Goal: Information Seeking & Learning: Learn about a topic

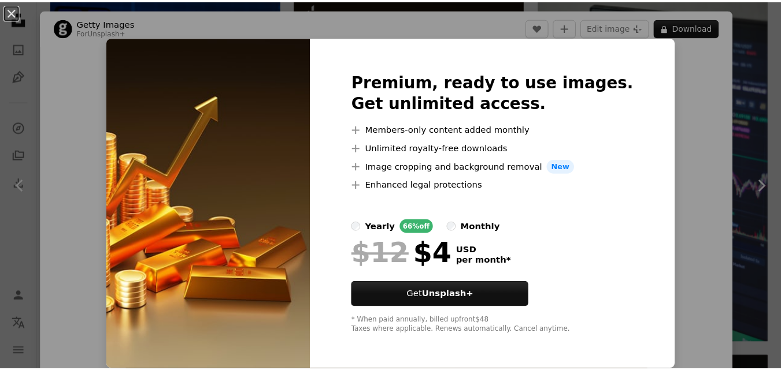
scroll to position [61, 0]
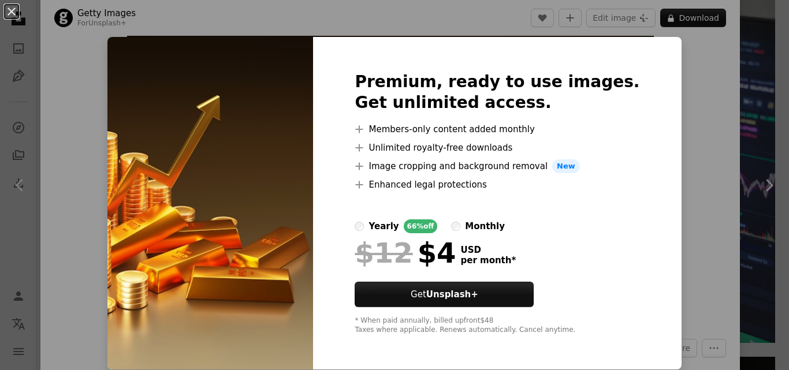
drag, startPoint x: 0, startPoint y: 0, endPoint x: 678, endPoint y: 67, distance: 681.2
click at [678, 67] on div "An X shape Premium, ready to use images. Get unlimited access. A plus sign Memb…" at bounding box center [394, 185] width 789 height 370
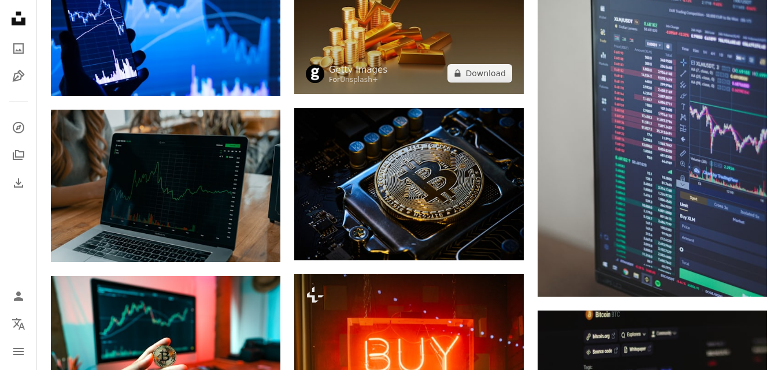
scroll to position [867, 0]
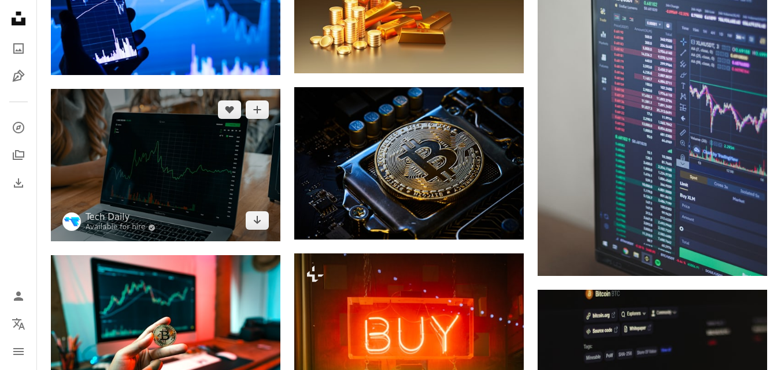
click at [162, 179] on img at bounding box center [165, 165] width 229 height 153
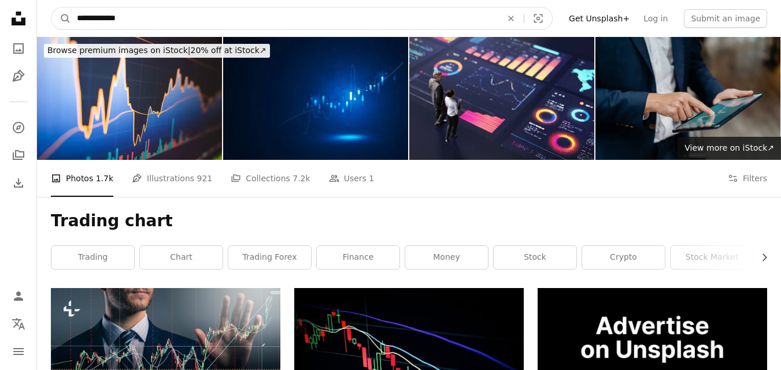
click at [158, 21] on input "**********" at bounding box center [284, 19] width 427 height 22
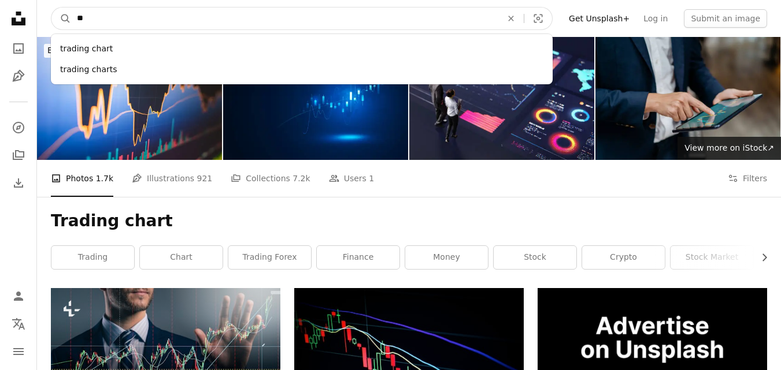
type input "*"
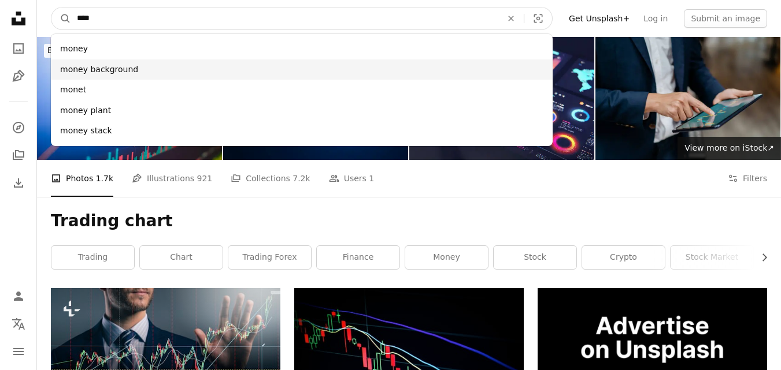
type input "****"
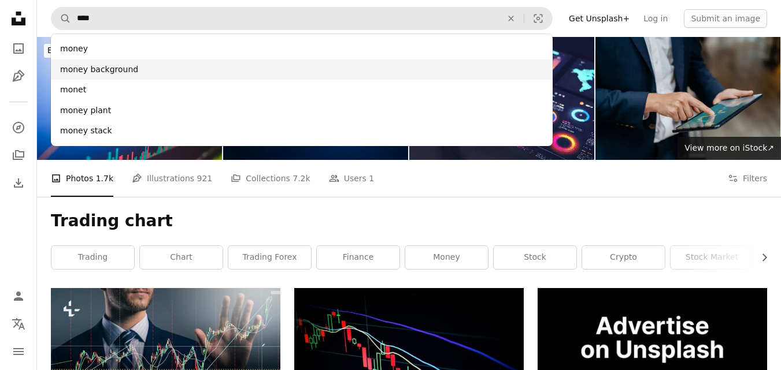
click at [106, 66] on div "money background" at bounding box center [302, 70] width 502 height 21
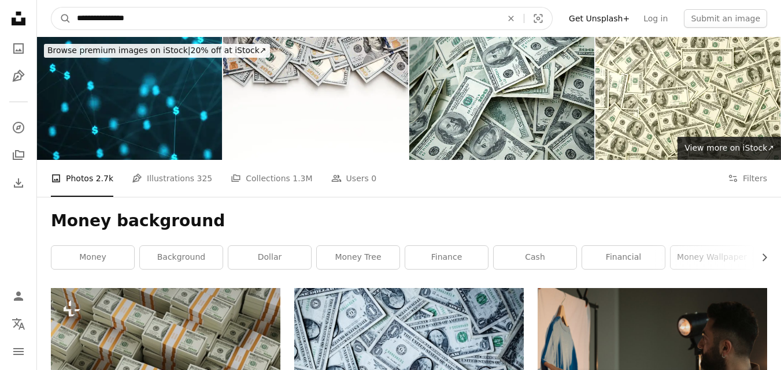
click at [179, 23] on input "**********" at bounding box center [284, 19] width 427 height 22
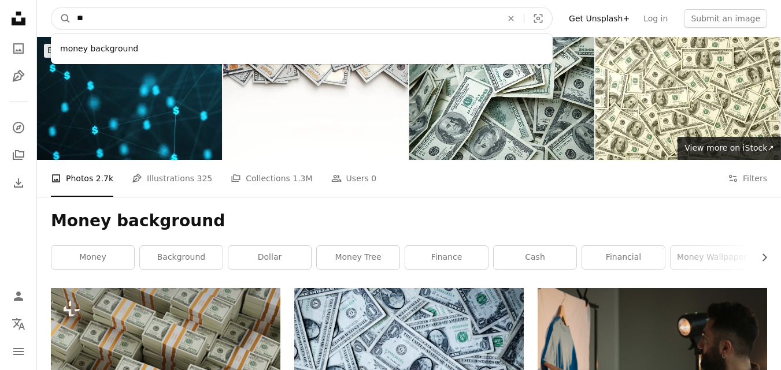
type input "*"
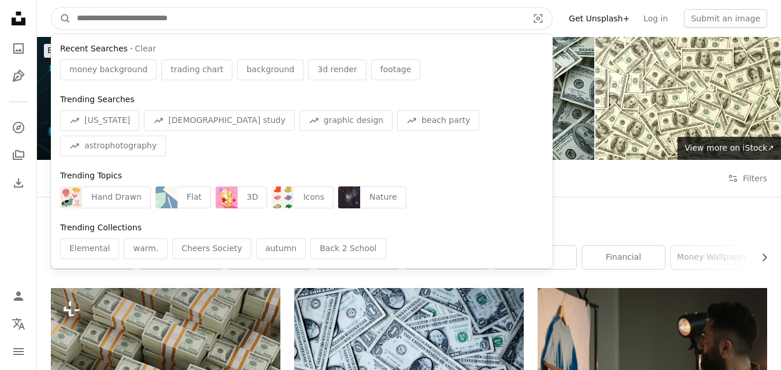
click at [233, 27] on input "Find visuals sitewide" at bounding box center [297, 19] width 453 height 22
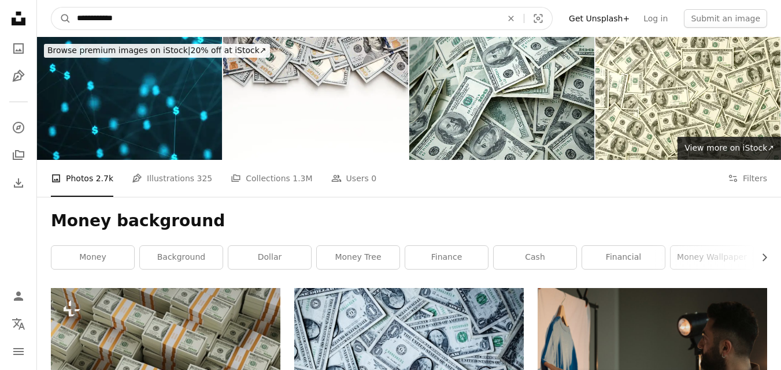
type input "**********"
click at [51, 8] on button "A magnifying glass" at bounding box center [61, 19] width 20 height 22
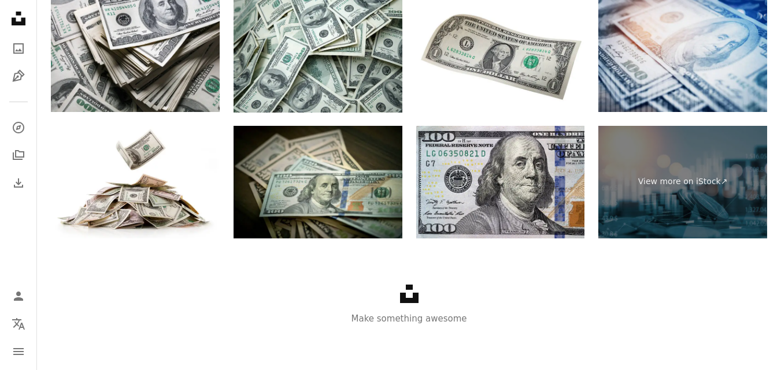
scroll to position [1926, 0]
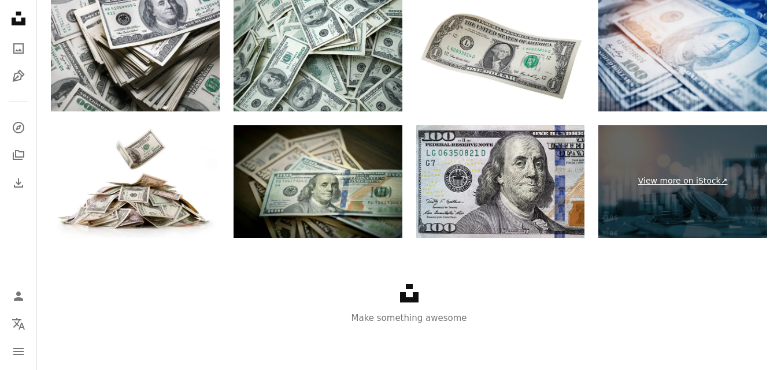
click at [705, 191] on link "View more on iStock ↗" at bounding box center [682, 181] width 169 height 113
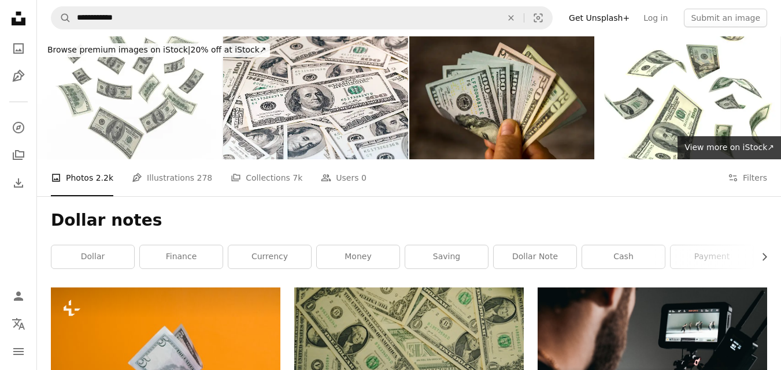
scroll to position [0, 0]
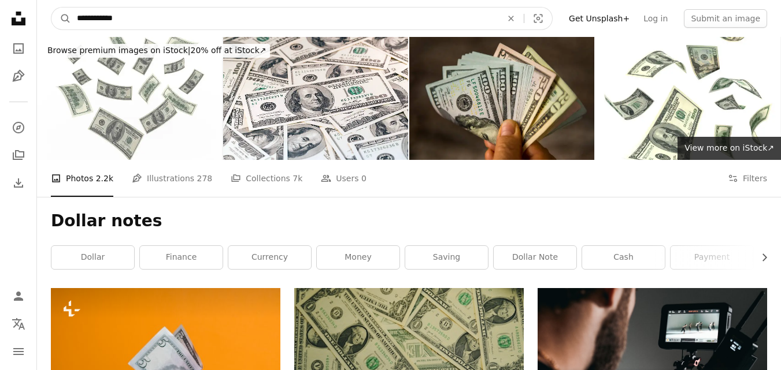
click at [294, 9] on input "**********" at bounding box center [284, 19] width 427 height 22
type input "*"
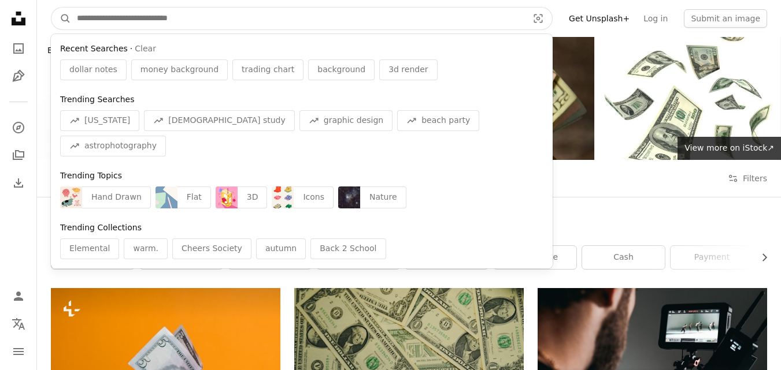
click at [253, 23] on input "Find visuals sitewide" at bounding box center [297, 19] width 453 height 22
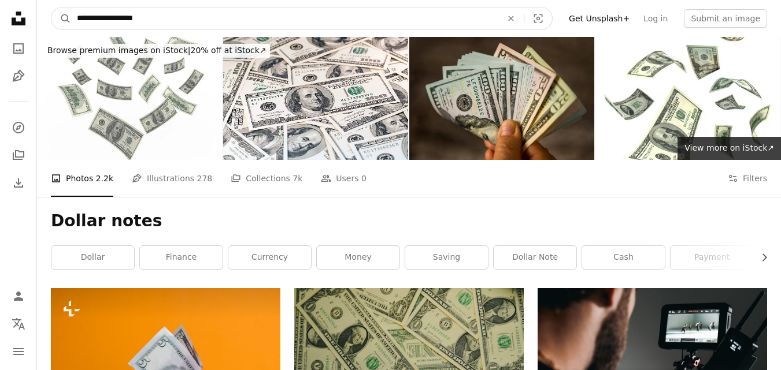
type input "**********"
click button "A magnifying glass" at bounding box center [61, 19] width 20 height 22
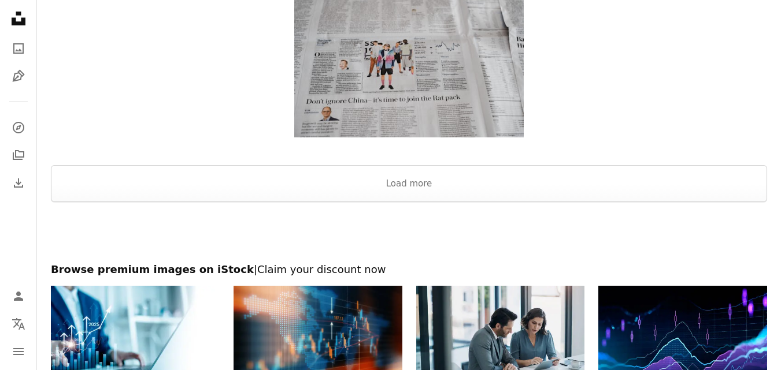
scroll to position [1598, 0]
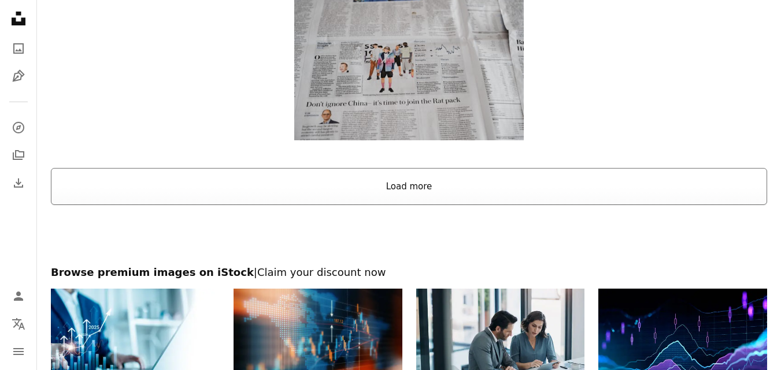
click at [395, 190] on button "Load more" at bounding box center [409, 186] width 716 height 37
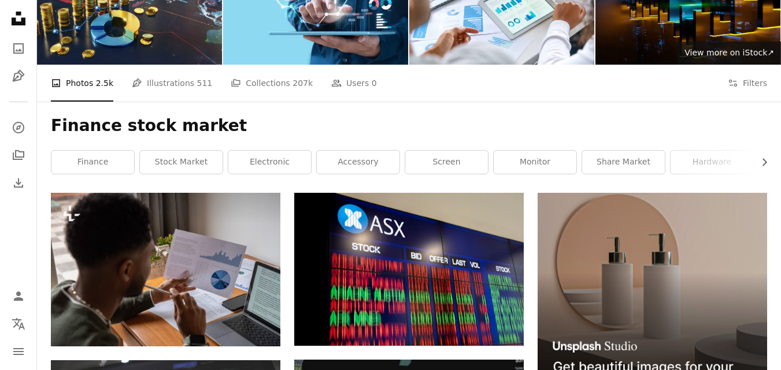
scroll to position [0, 0]
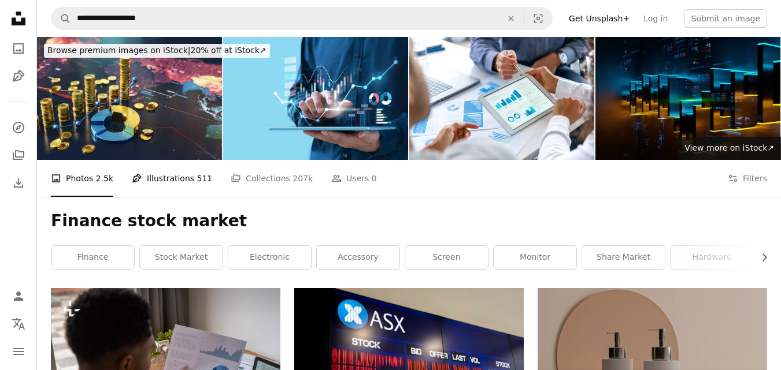
click at [179, 190] on link "Pen Tool Illustrations 511" at bounding box center [172, 178] width 80 height 37
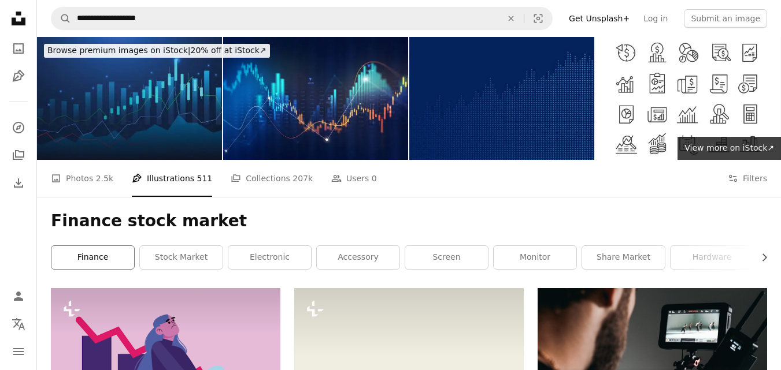
click at [77, 257] on link "finance" at bounding box center [92, 257] width 83 height 23
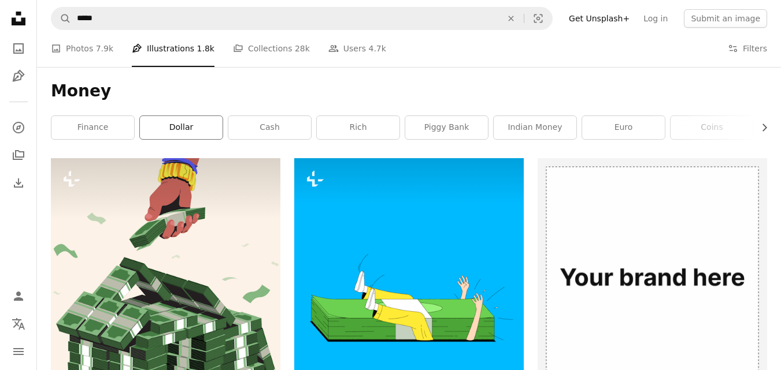
click at [180, 121] on link "dollar" at bounding box center [181, 127] width 83 height 23
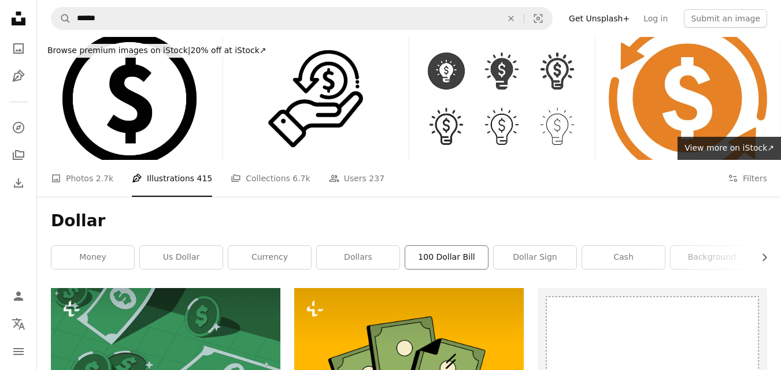
click at [434, 254] on link "100 dollar bill" at bounding box center [446, 257] width 83 height 23
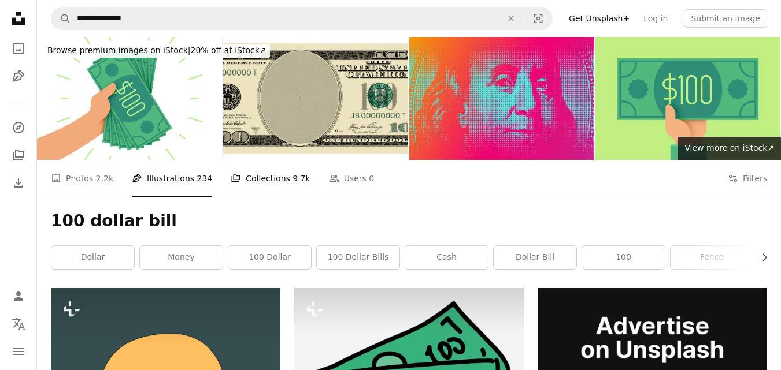
click at [263, 184] on link "A stack of folders Collections 9.7k" at bounding box center [270, 178] width 79 height 37
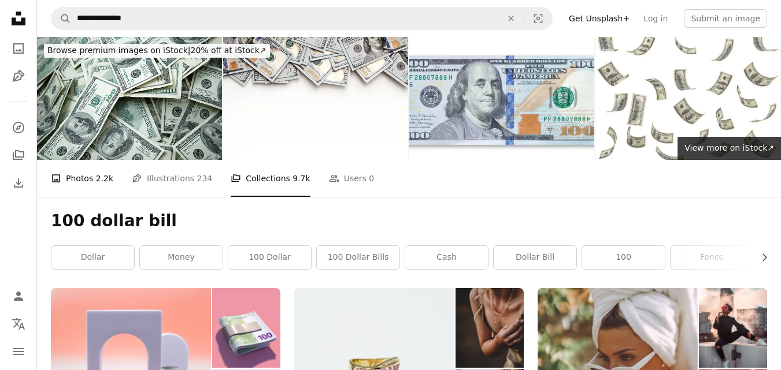
click at [77, 181] on link "A photo Photos 2.2k" at bounding box center [82, 178] width 62 height 37
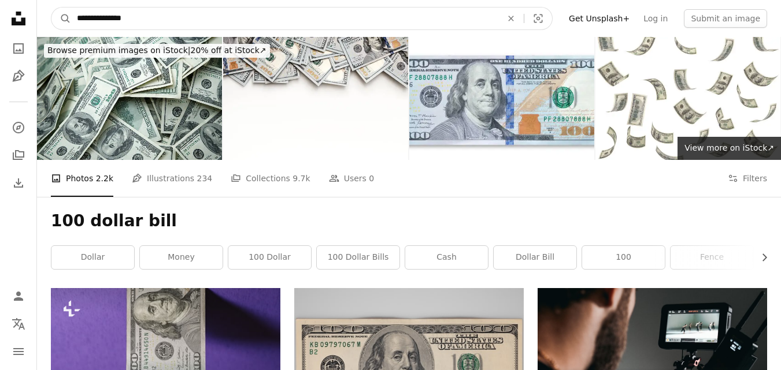
click at [276, 8] on input "**********" at bounding box center [284, 19] width 427 height 22
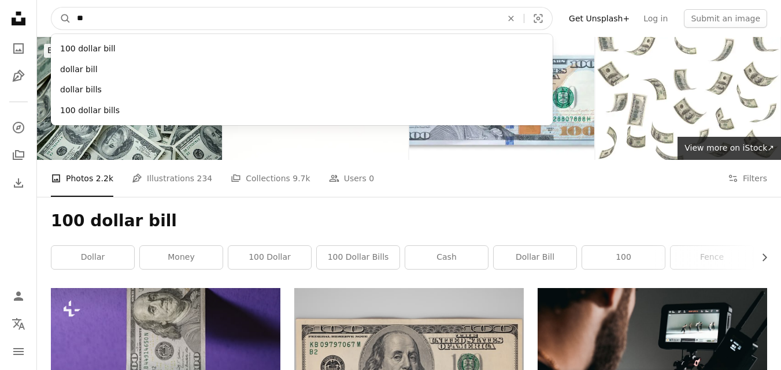
type input "*"
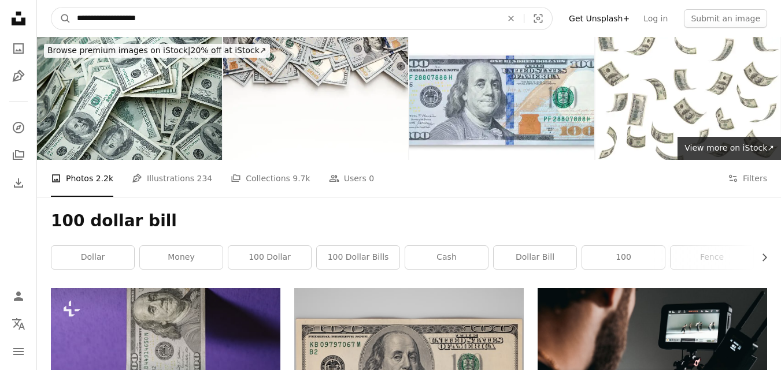
type input "**********"
click button "A magnifying glass" at bounding box center [61, 19] width 20 height 22
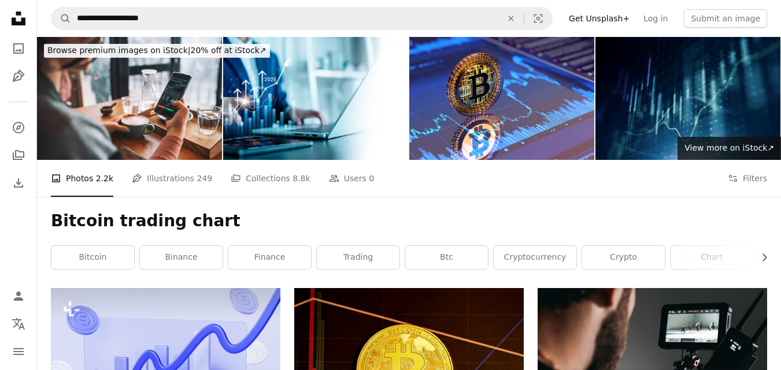
click at [613, 125] on img at bounding box center [687, 98] width 185 height 123
click at [99, 251] on link "bitcoin" at bounding box center [92, 257] width 83 height 23
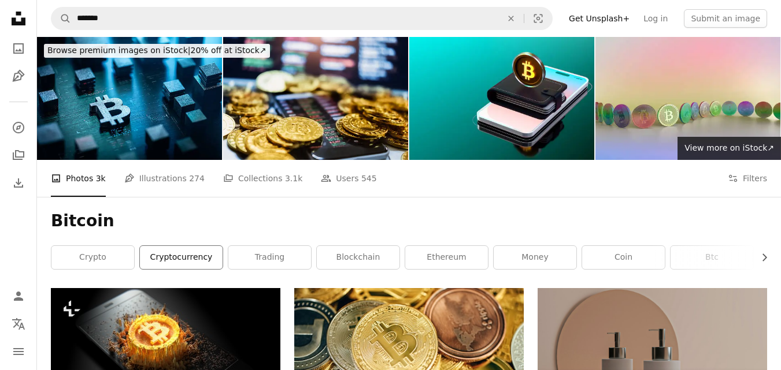
scroll to position [58, 0]
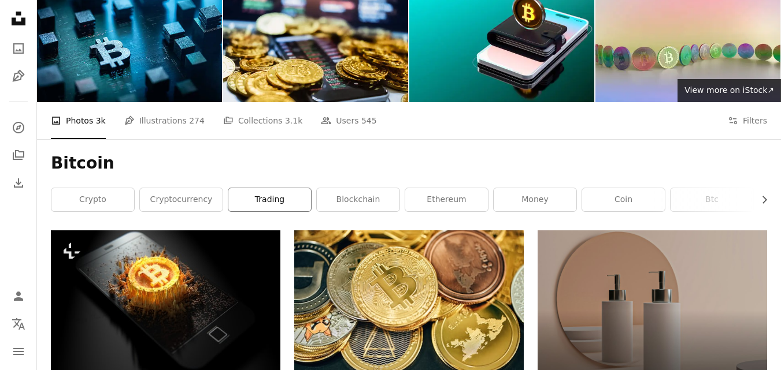
click at [287, 209] on link "trading" at bounding box center [269, 199] width 83 height 23
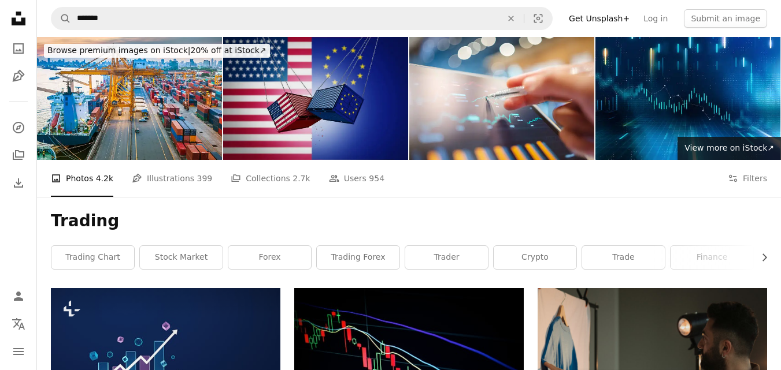
click at [282, 115] on img at bounding box center [315, 98] width 185 height 123
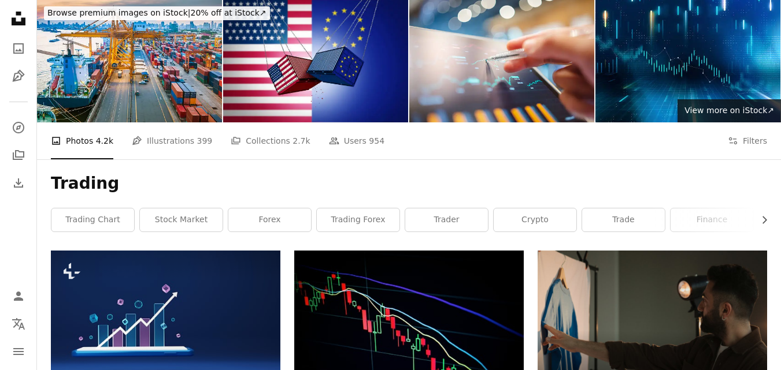
scroll to position [116, 0]
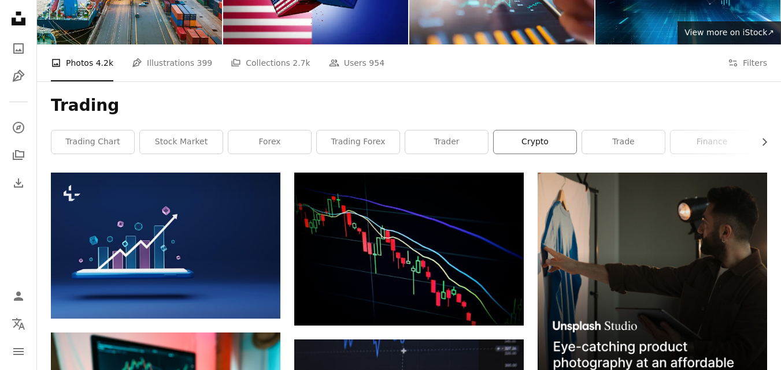
click at [555, 148] on link "crypto" at bounding box center [535, 142] width 83 height 23
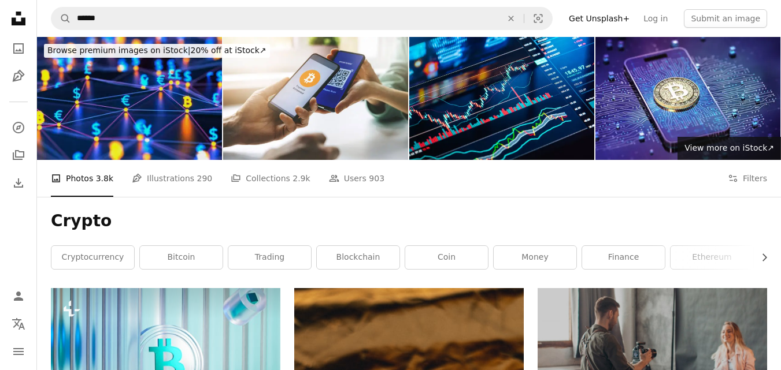
click at [106, 128] on img at bounding box center [129, 98] width 185 height 123
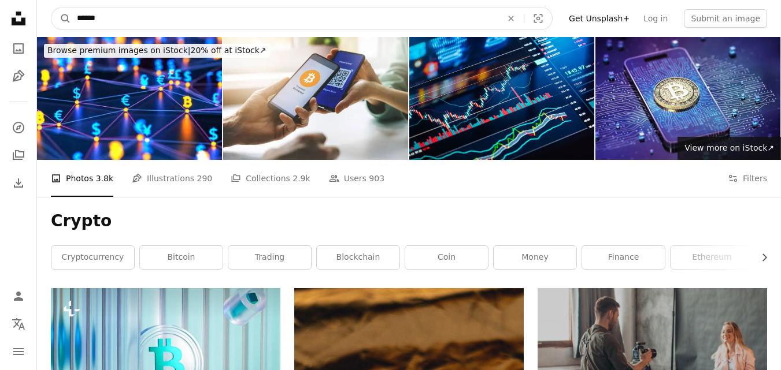
click at [238, 14] on input "******" at bounding box center [284, 19] width 427 height 22
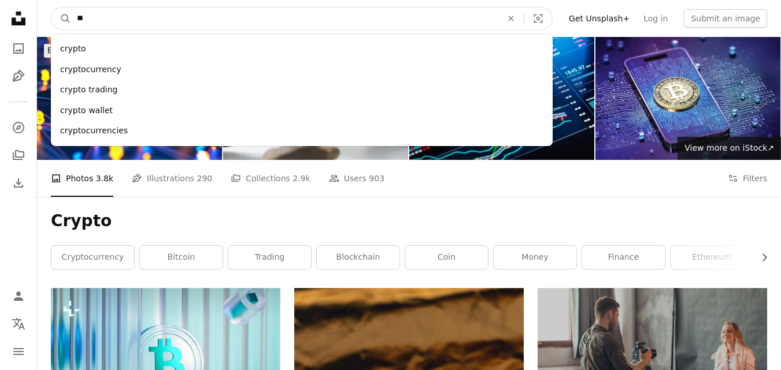
type input "*"
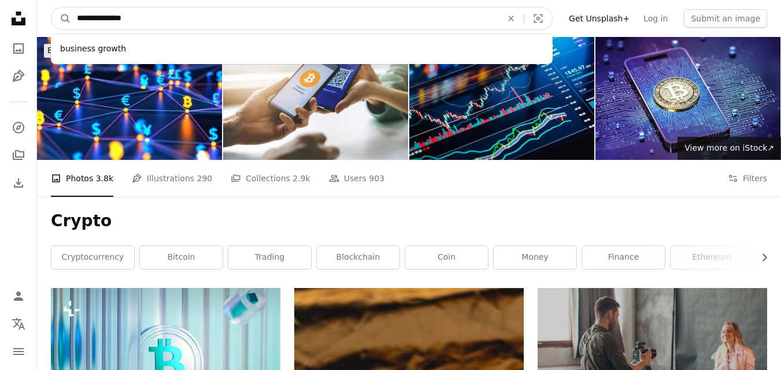
type input "**********"
click at [51, 8] on button "A magnifying glass" at bounding box center [61, 19] width 20 height 22
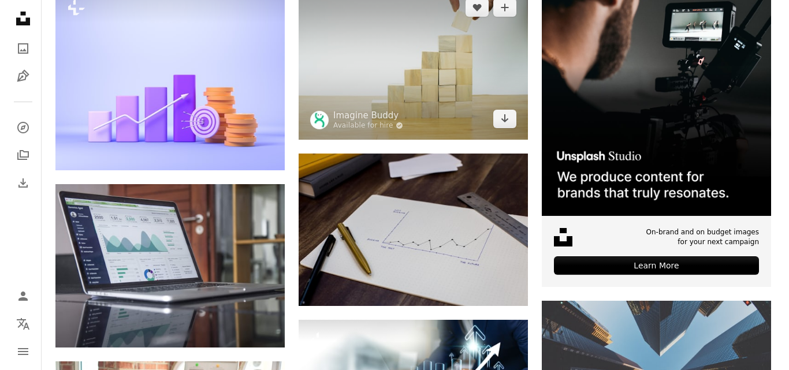
scroll to position [347, 0]
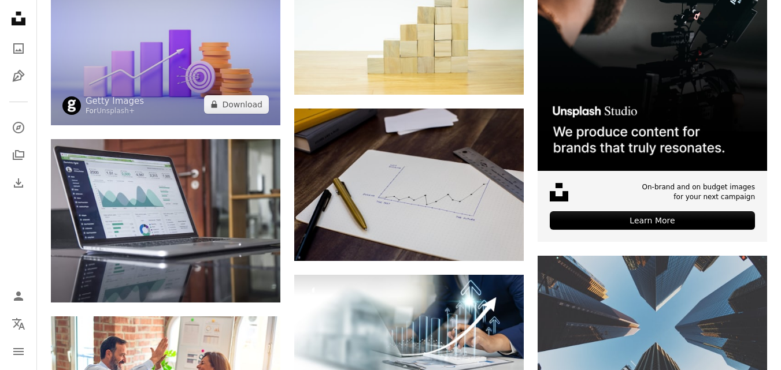
click at [160, 28] on img at bounding box center [165, 34] width 229 height 184
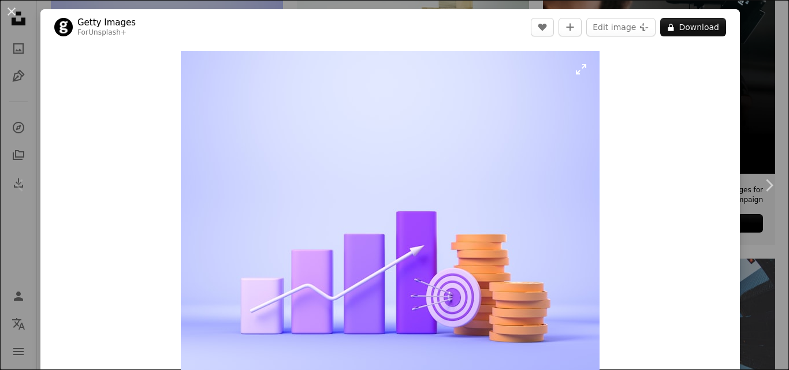
click at [577, 68] on img "Zoom in on this image" at bounding box center [390, 218] width 419 height 335
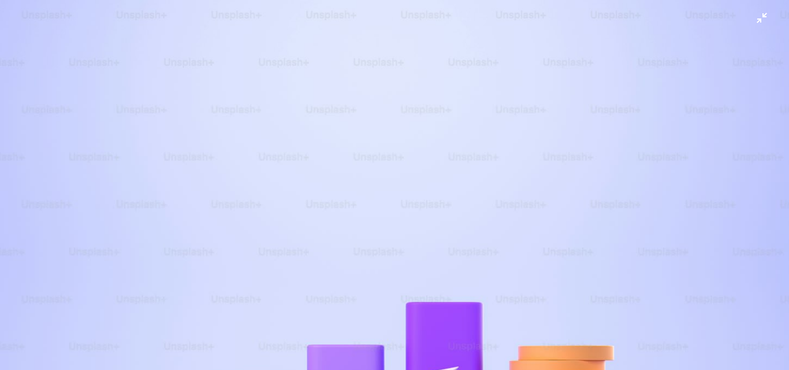
scroll to position [124, 0]
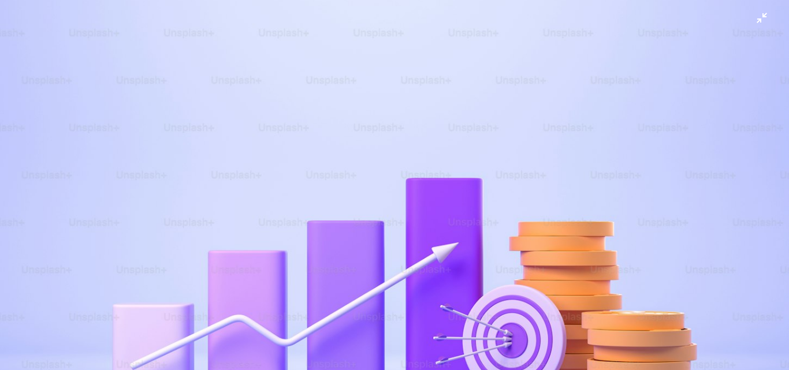
click at [579, 74] on img "Zoom out on this image" at bounding box center [394, 191] width 791 height 632
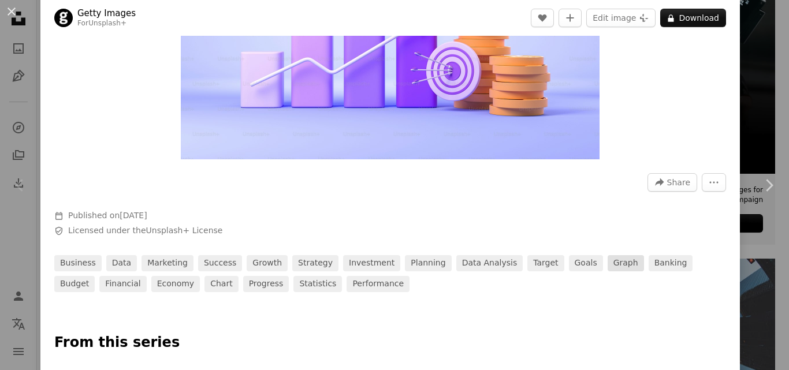
scroll to position [247, 0]
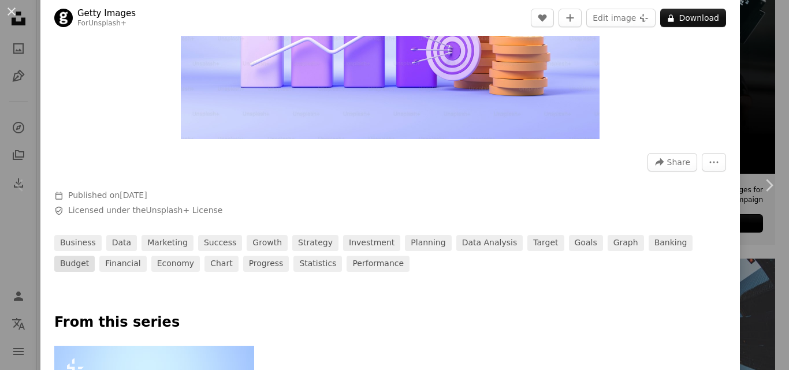
click at [95, 256] on link "budget" at bounding box center [74, 264] width 40 height 16
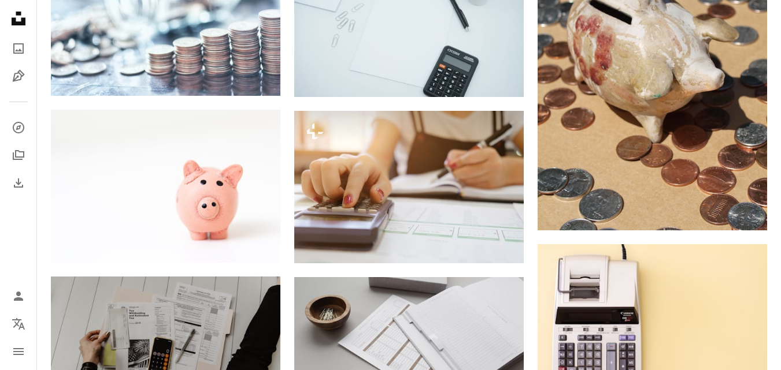
scroll to position [659, 0]
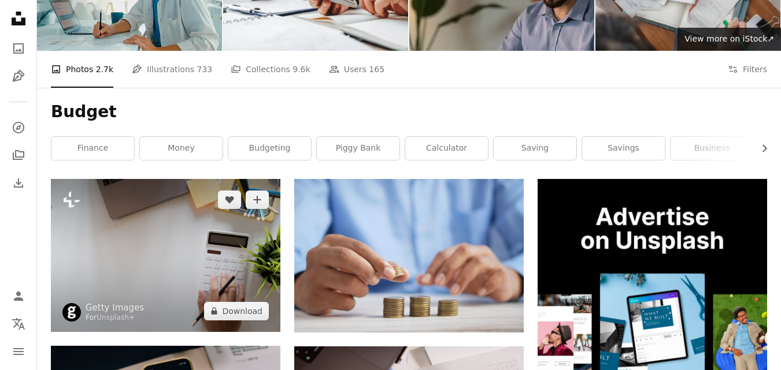
scroll to position [0, 0]
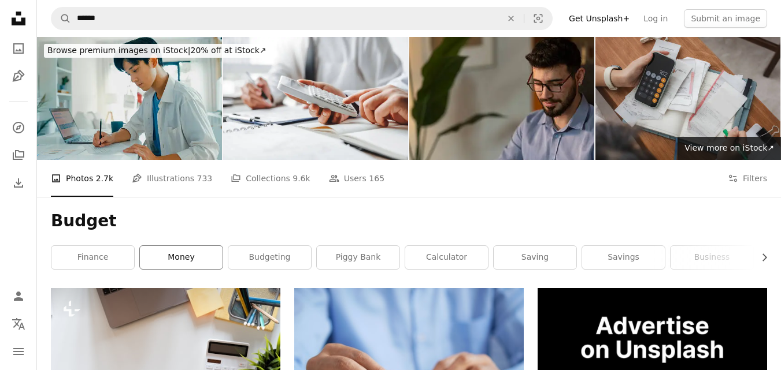
click at [197, 265] on link "money" at bounding box center [181, 257] width 83 height 23
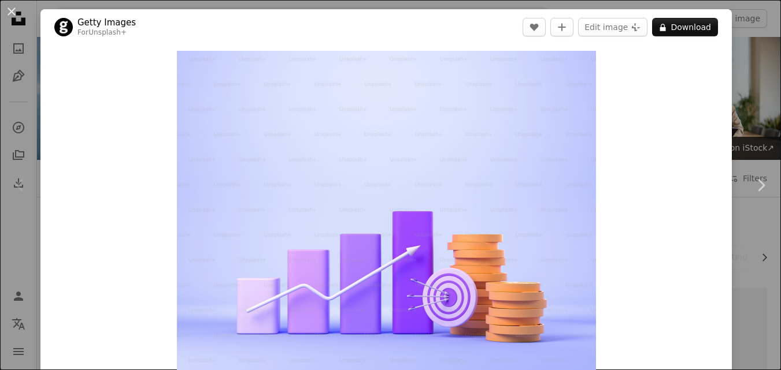
scroll to position [347, 0]
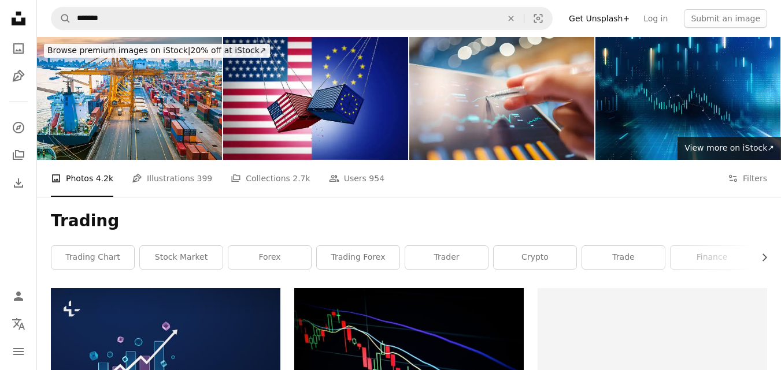
scroll to position [116, 0]
